Goal: Transaction & Acquisition: Purchase product/service

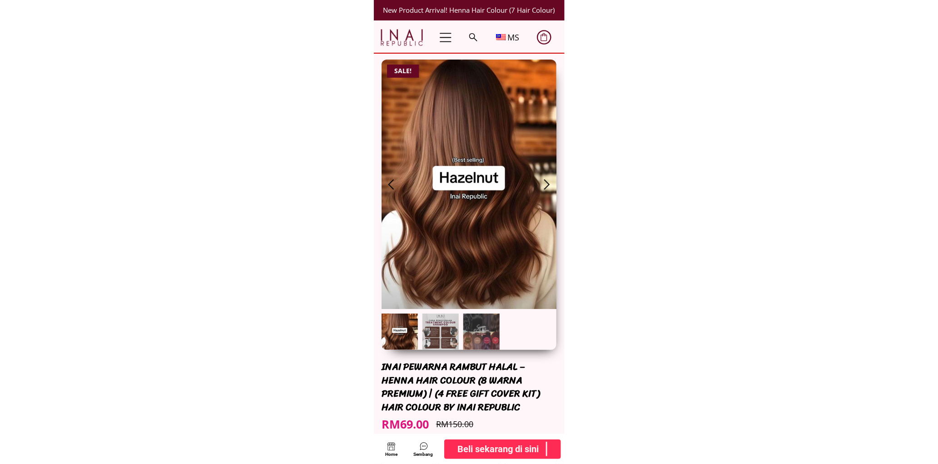
click at [498, 443] on b "Beli sekarang di sini" at bounding box center [498, 449] width 81 height 15
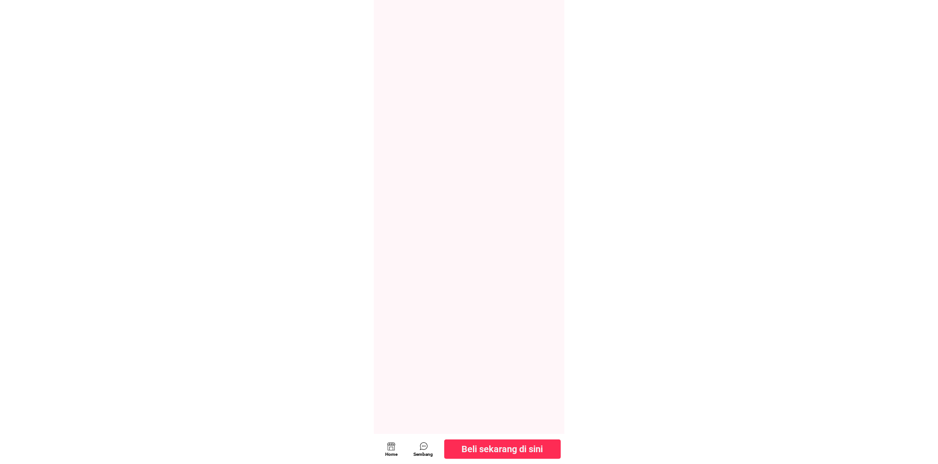
scroll to position [4940, 0]
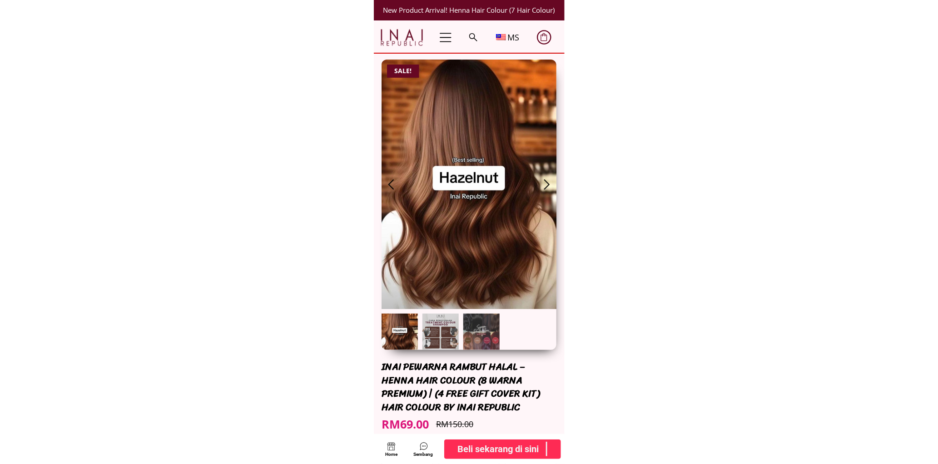
click at [526, 455] on b "Beli sekarang di sini" at bounding box center [498, 449] width 81 height 15
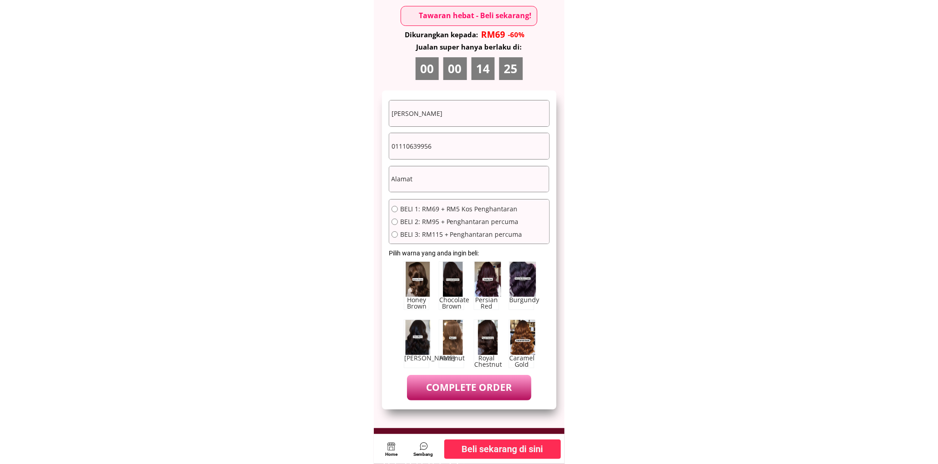
scroll to position [4940, 0]
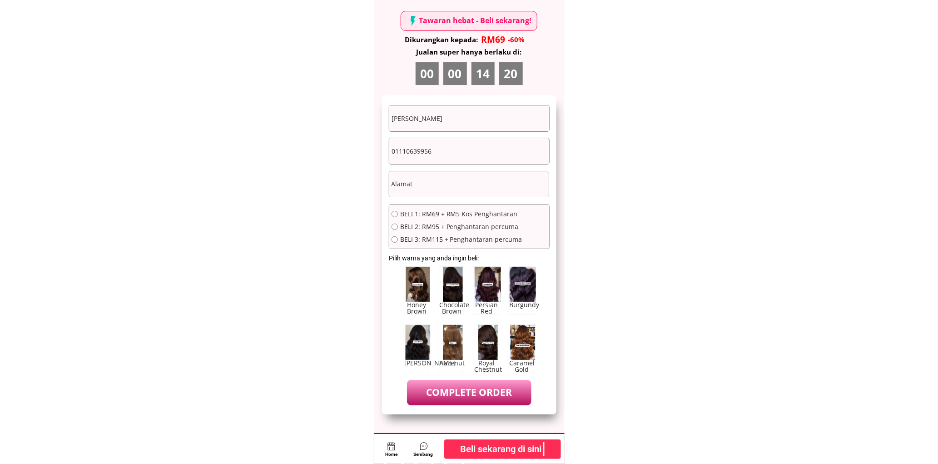
click at [473, 128] on input "[PERSON_NAME]" at bounding box center [469, 118] width 160 height 26
paste input "[PERSON_NAME]. Ombok"
type input "[PERSON_NAME]. Ombok"
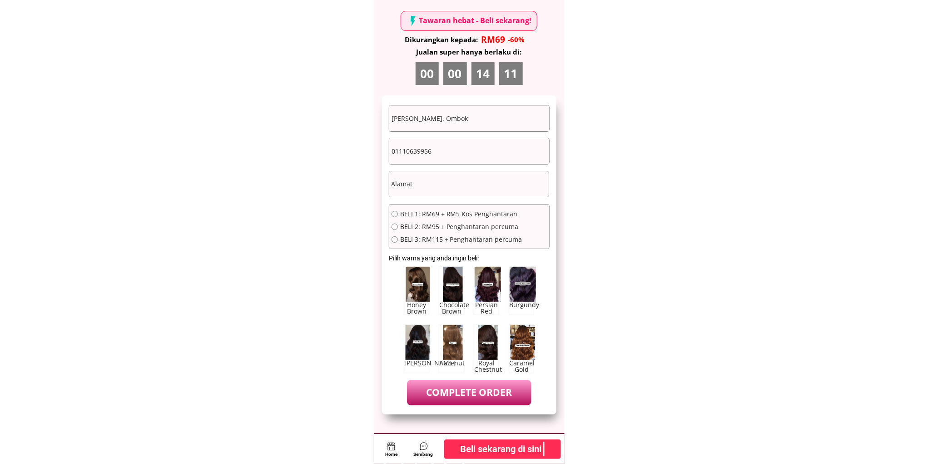
click at [455, 346] on div "Hazenut" at bounding box center [451, 348] width 25 height 49
click at [480, 199] on form "[PERSON_NAME]. Ombok 01110639956 COMPLETE ORDER BELI 1: RM69 + RM5 Kos Penghant…" at bounding box center [469, 255] width 161 height 300
click at [476, 178] on input "text" at bounding box center [469, 184] width 160 height 26
paste input "[STREET_ADDRESS]. [GEOGRAPHIC_DATA]"
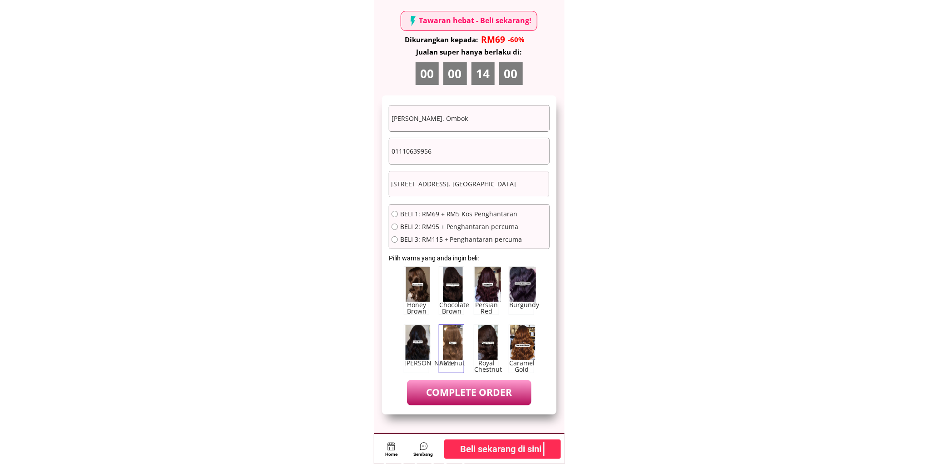
type input "[STREET_ADDRESS]. [GEOGRAPHIC_DATA]"
click at [462, 149] on input "01110639956" at bounding box center [469, 151] width 160 height 26
drag, startPoint x: 462, startPoint y: 149, endPoint x: 436, endPoint y: 149, distance: 25.9
click at [462, 149] on input "01110639956" at bounding box center [469, 151] width 160 height 26
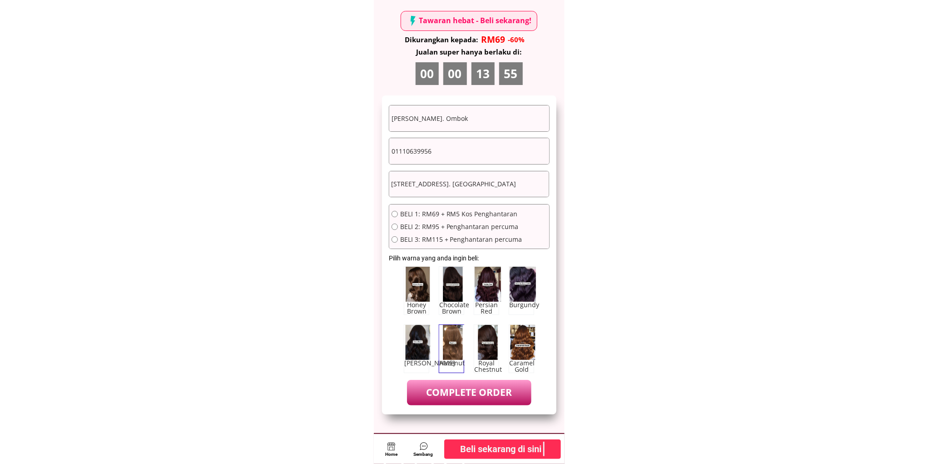
paste input "6019-4453395"
click at [394, 152] on input "6019-4453395" at bounding box center [469, 151] width 160 height 26
click at [406, 154] on input "019-4453395" at bounding box center [469, 151] width 160 height 26
type input "0194453395"
click at [450, 211] on span "BELI 1: RM69 + RM5 Kos Penghantaran" at bounding box center [461, 214] width 122 height 6
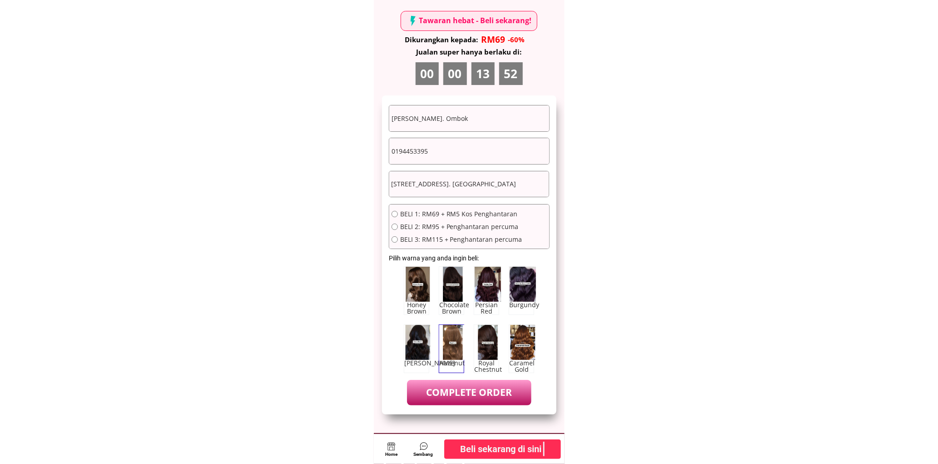
radio input "true"
click at [474, 388] on p "COMPLETE ORDER" at bounding box center [469, 392] width 124 height 25
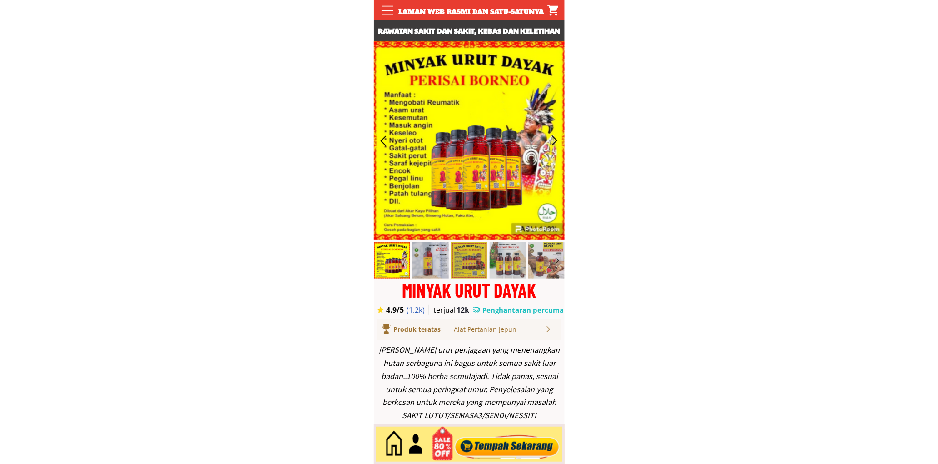
click at [501, 444] on div at bounding box center [507, 444] width 110 height 30
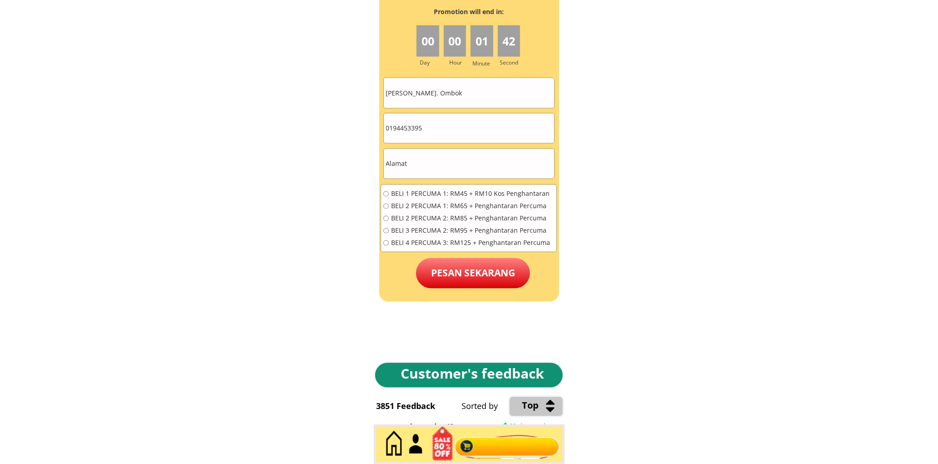
scroll to position [4111, 0]
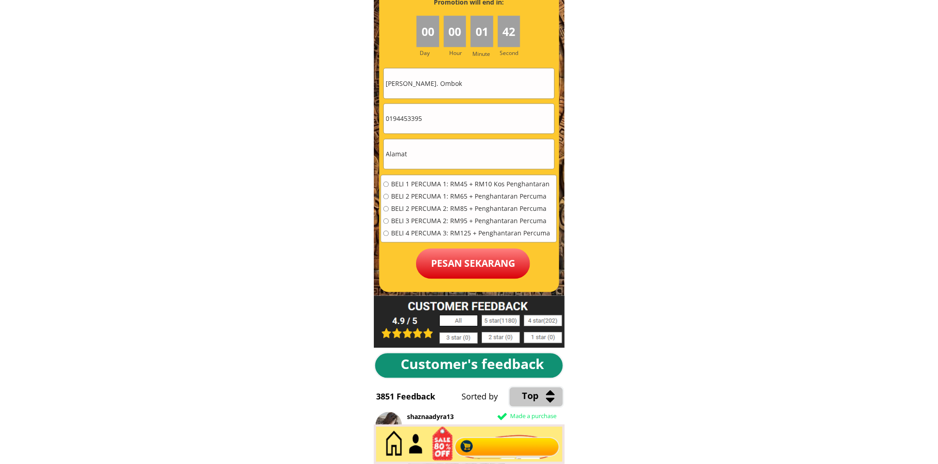
click at [467, 65] on div at bounding box center [469, 113] width 180 height 358
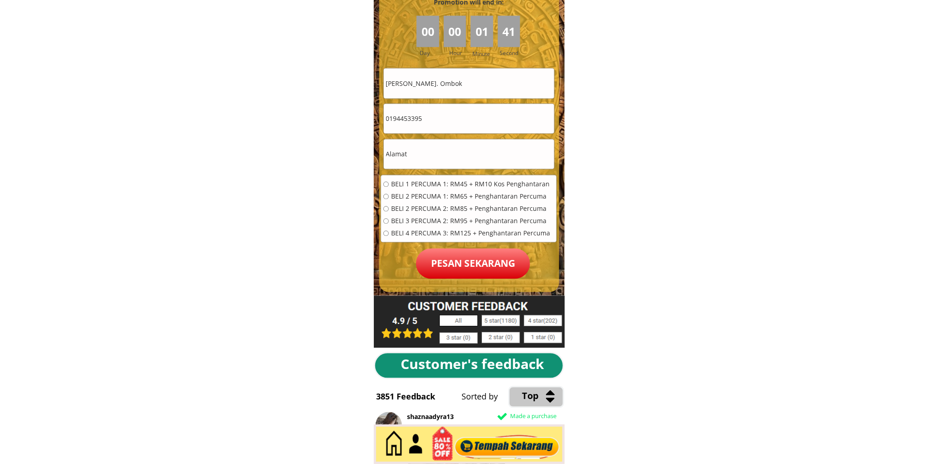
click at [462, 84] on input "[PERSON_NAME]. Ombok" at bounding box center [469, 84] width 170 height 30
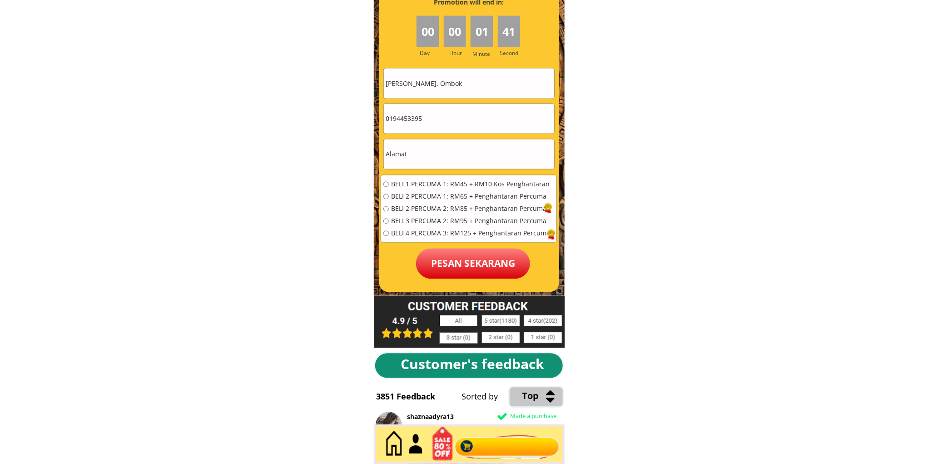
paste input "[PERSON_NAME]"
type input "[PERSON_NAME]"
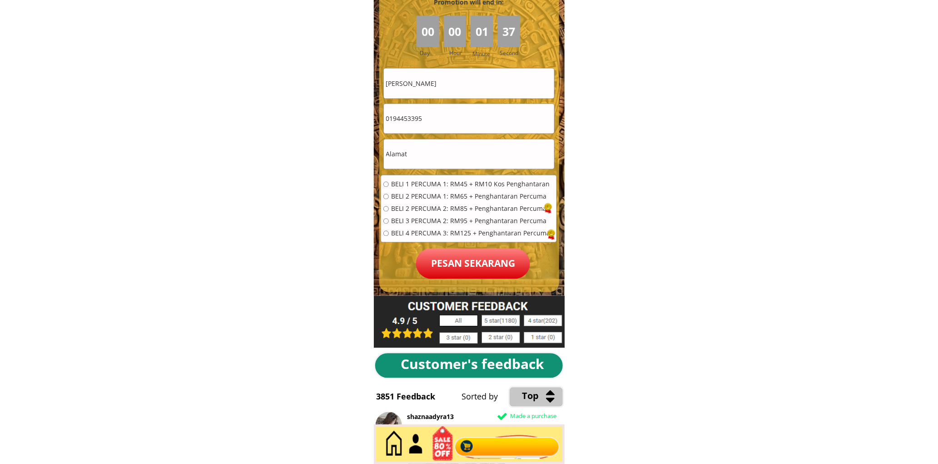
click at [456, 140] on input "text" at bounding box center [469, 155] width 170 height 30
click at [454, 125] on input "0194453395" at bounding box center [469, 119] width 170 height 30
paste input "35233954"
type input "0135233954"
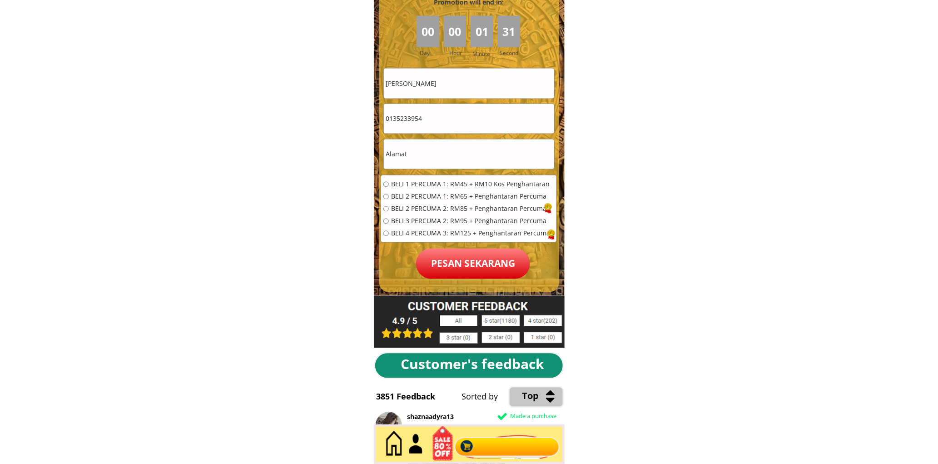
click at [455, 150] on input "text" at bounding box center [469, 155] width 170 height 30
paste input "NO 90 jln 5 tmn aman 45400 Sekinchan selangor"
type input "NO 90 jln 5 tmn aman 45400 Sekinchan selangor"
click at [452, 184] on span "BELI 1 PERCUMA 1: RM45 + RM10 Kos Penghantaran" at bounding box center [470, 184] width 159 height 6
radio input "true"
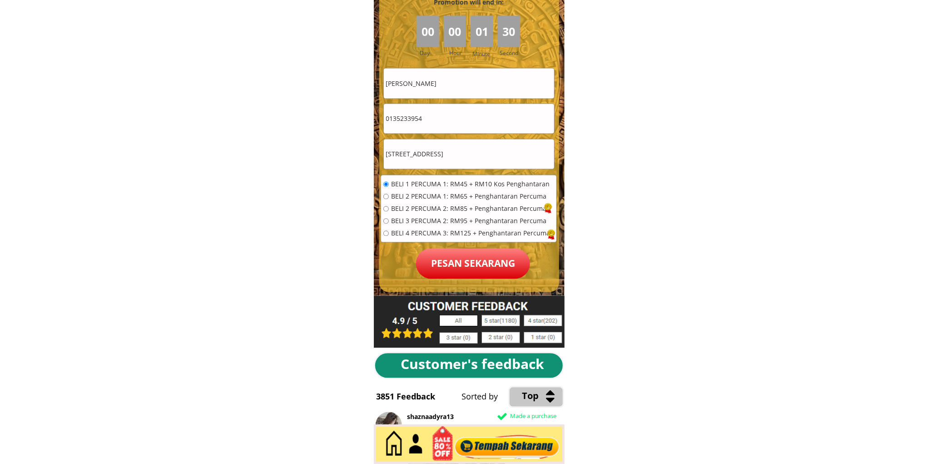
click at [477, 275] on p "Pesan sekarang" at bounding box center [473, 264] width 114 height 30
